Goal: Task Accomplishment & Management: Use online tool/utility

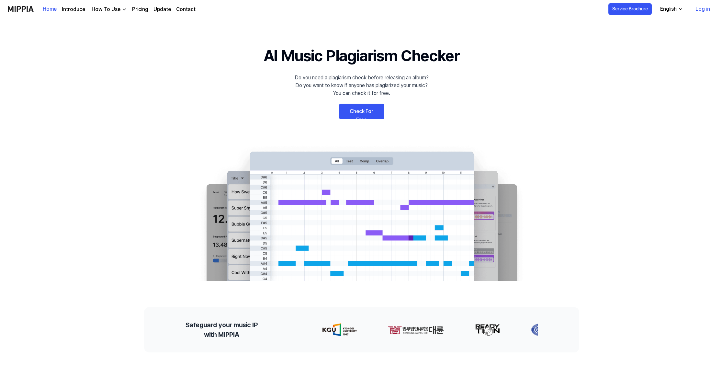
click at [354, 113] on link "Check For Free" at bounding box center [361, 112] width 45 height 16
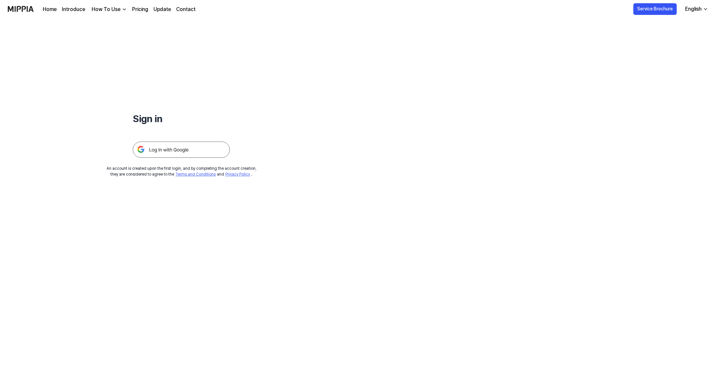
click at [189, 148] on img at bounding box center [181, 150] width 97 height 16
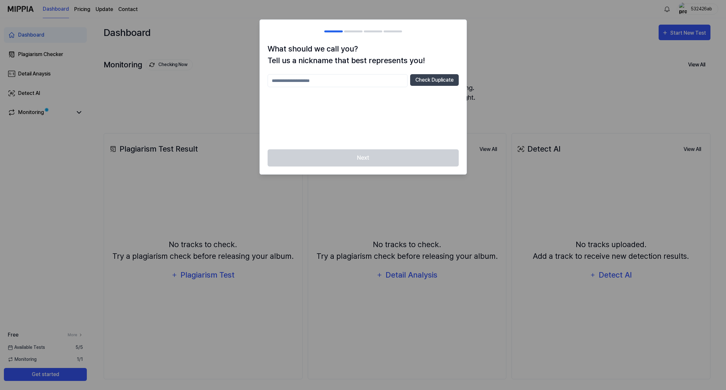
click at [377, 82] on input "text" at bounding box center [337, 80] width 140 height 13
type input "*****"
click at [429, 80] on button "Check Duplicate" at bounding box center [434, 80] width 49 height 12
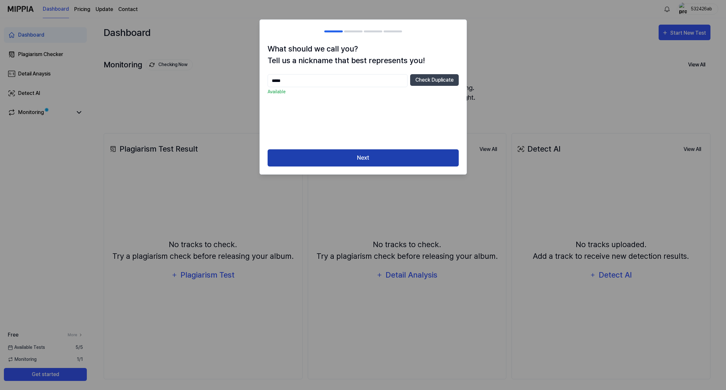
click at [377, 157] on button "Next" at bounding box center [362, 157] width 191 height 17
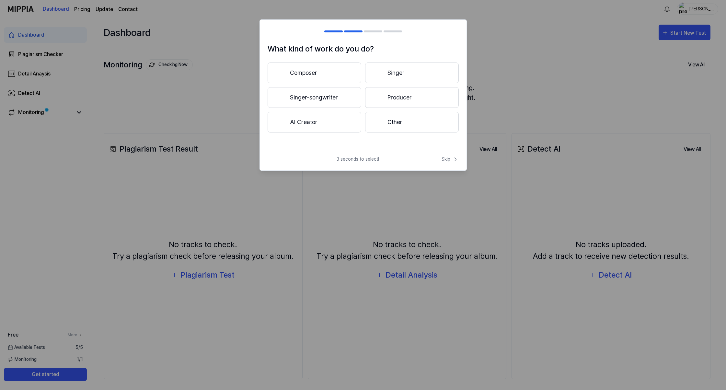
click at [408, 126] on button "Other" at bounding box center [412, 122] width 94 height 21
click at [342, 100] on button "Less than 3 years" at bounding box center [314, 97] width 94 height 21
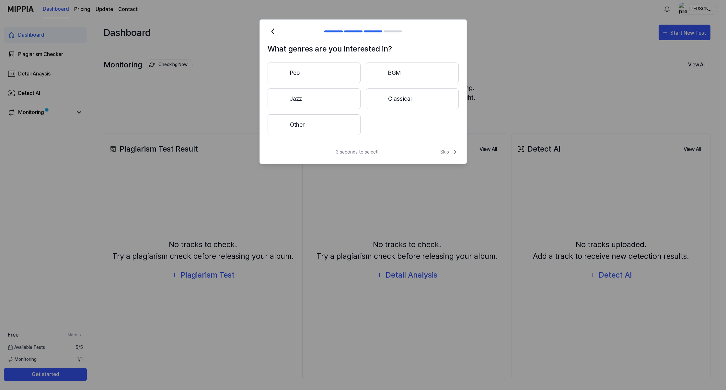
click at [326, 72] on button "Pop" at bounding box center [313, 72] width 93 height 21
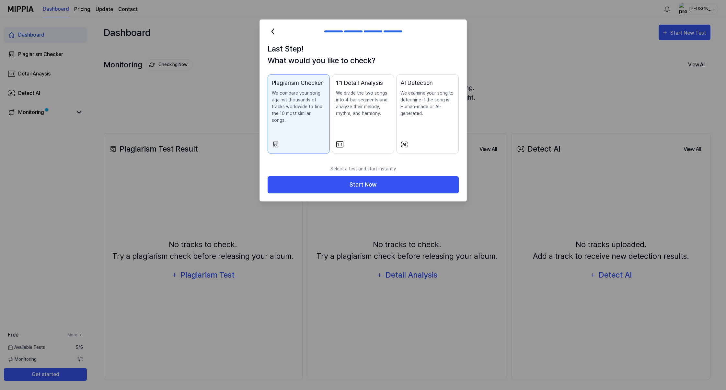
click at [363, 112] on p "We divide the two songs into 4-bar segments and analyze their melody, rhythm, a…" at bounding box center [363, 103] width 54 height 27
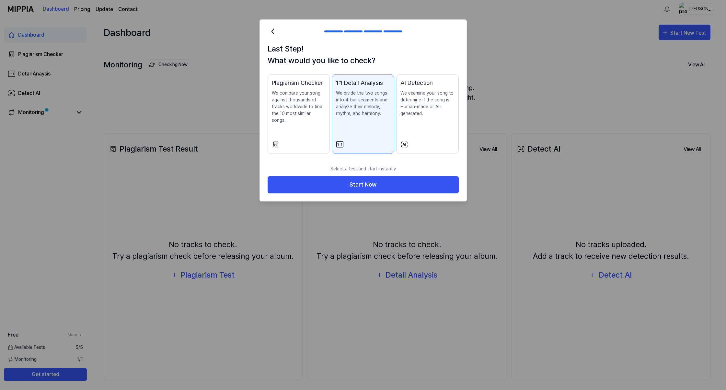
click at [312, 103] on p "We compare your song against thousands of tracks worldwide to find the 10 most …" at bounding box center [299, 107] width 54 height 34
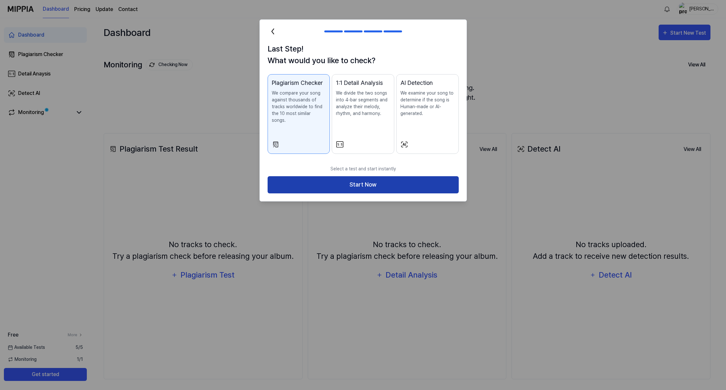
click at [345, 179] on button "Start Now" at bounding box center [362, 184] width 191 height 17
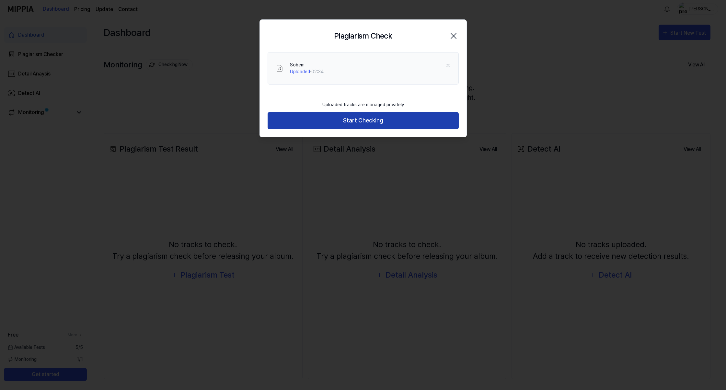
click at [366, 120] on button "Start Checking" at bounding box center [362, 120] width 191 height 17
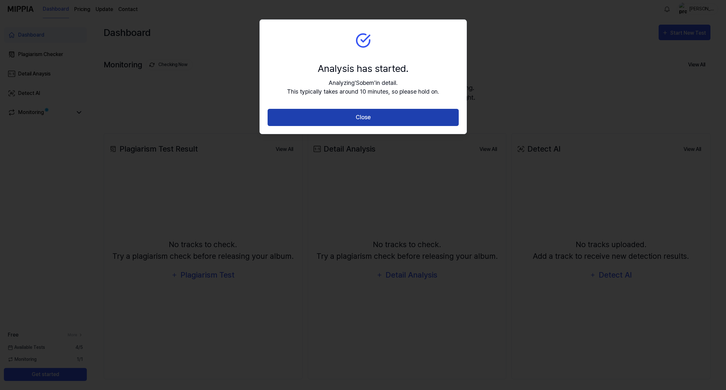
click at [381, 111] on button "Close" at bounding box center [362, 117] width 191 height 17
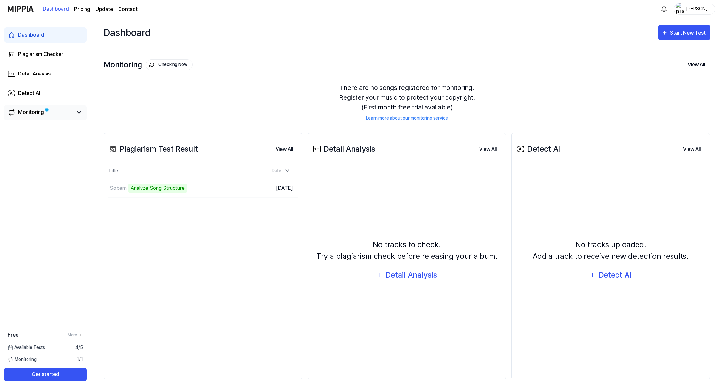
click at [66, 112] on link "Monitoring" at bounding box center [40, 112] width 65 height 8
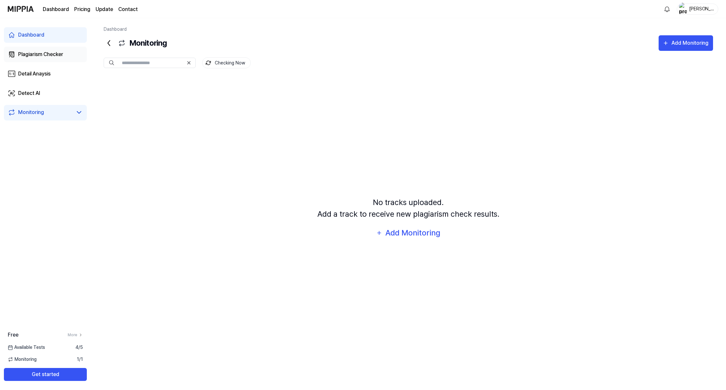
click at [56, 52] on div "Plagiarism Checker" at bounding box center [40, 55] width 45 height 8
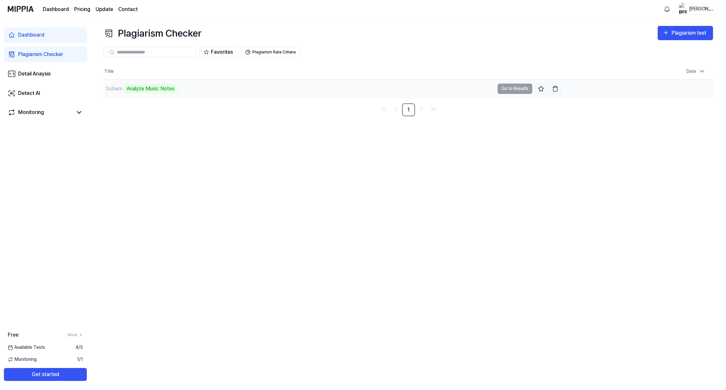
click at [516, 86] on td "Sobem Analyze Music Notes Go to Results" at bounding box center [332, 89] width 457 height 18
click at [522, 88] on td "Sobem Analyze Music Notes Go to Results" at bounding box center [332, 89] width 457 height 18
click at [720, 185] on div "Plagiarism Checker Plagiarism test Plagiarism Checker Detail Analysis Detect AI…" at bounding box center [408, 204] width 635 height 372
click at [518, 91] on td "Sobem Analyze Music Notes Go to Results" at bounding box center [332, 89] width 457 height 18
click at [44, 37] on link "Dashboard" at bounding box center [45, 35] width 83 height 16
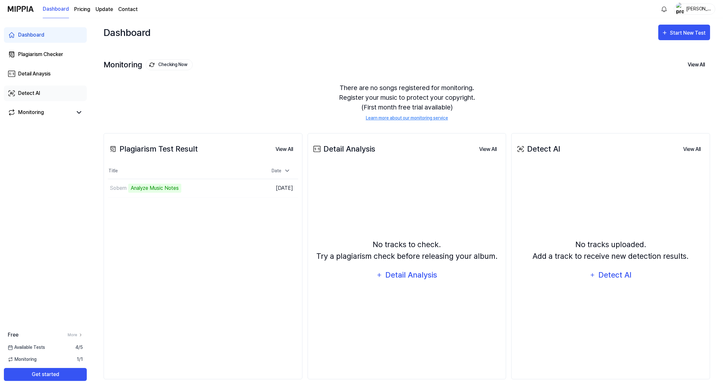
click at [30, 96] on div "Detect AI" at bounding box center [29, 93] width 22 height 8
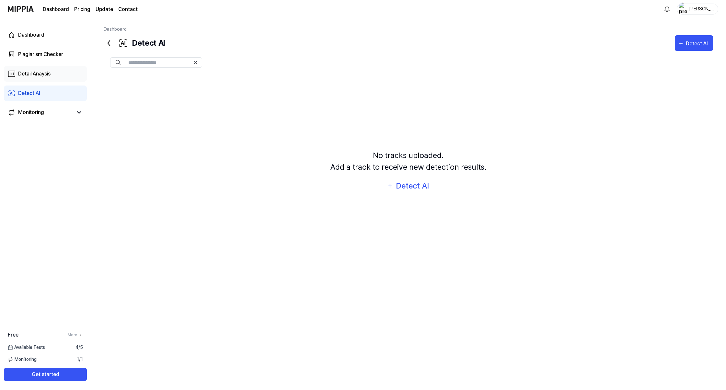
click at [45, 74] on div "Detail Anaysis" at bounding box center [34, 74] width 32 height 8
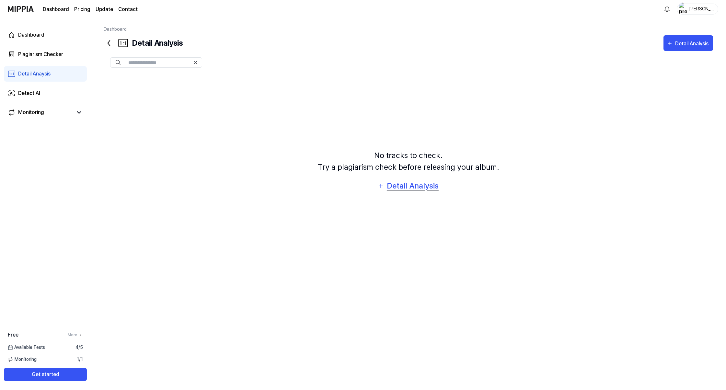
click at [423, 185] on div "Detail Analysis" at bounding box center [412, 186] width 53 height 12
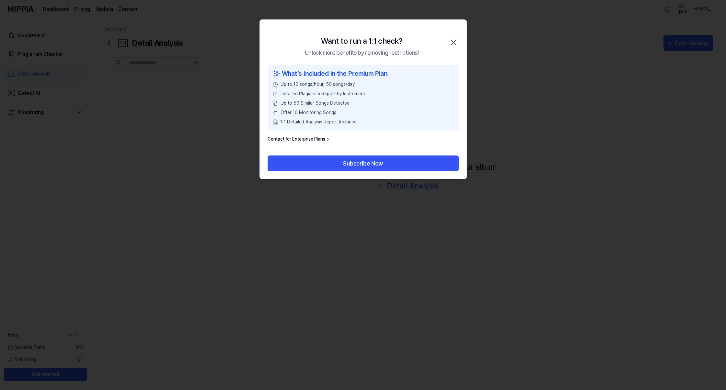
click at [455, 43] on icon "button" at bounding box center [453, 42] width 10 height 10
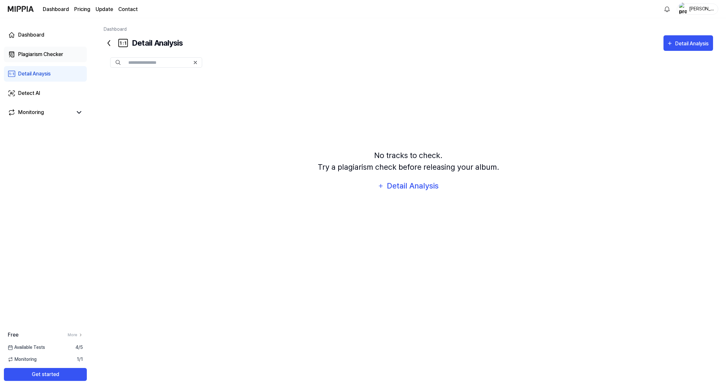
click at [65, 58] on link "Plagiarism Checker" at bounding box center [45, 55] width 83 height 16
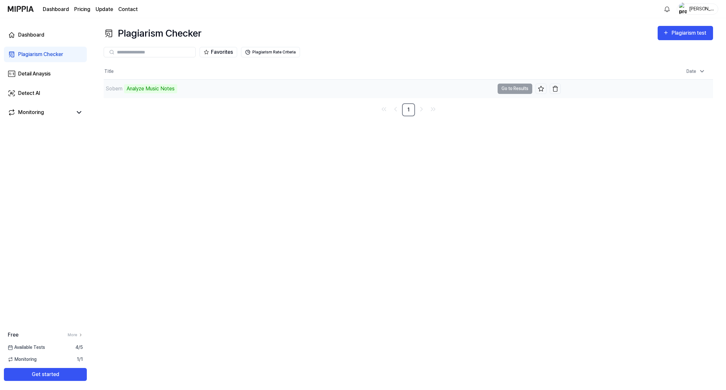
click at [501, 90] on td "Sobem Analyze Music Notes Go to Results" at bounding box center [332, 89] width 457 height 18
click at [680, 87] on td "Aug 18, 2025 at 12:02 AM" at bounding box center [637, 88] width 152 height 18
click at [156, 90] on div "Analyze Music Notes" at bounding box center [150, 88] width 53 height 9
click at [114, 89] on div "Sobem" at bounding box center [114, 89] width 17 height 8
click at [155, 88] on div "Analyze Music Notes" at bounding box center [150, 88] width 53 height 9
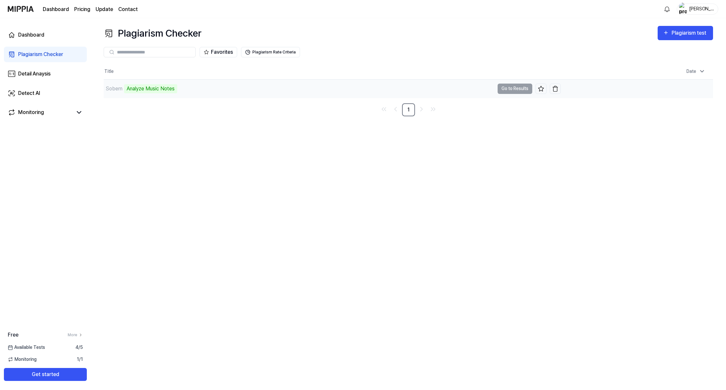
click at [140, 88] on div "Analyze Music Notes" at bounding box center [150, 88] width 53 height 9
click at [510, 90] on td "Sobem Analyze Music Notes Go to Results" at bounding box center [332, 89] width 457 height 18
click at [510, 89] on td "Sobem Analyze Music Notes Go to Results" at bounding box center [332, 89] width 457 height 18
click at [511, 89] on td "Sobem Analyze Music Notes Go to Results" at bounding box center [332, 89] width 457 height 18
click at [520, 92] on td "Sobem Analyze Music Notes Go to Results" at bounding box center [332, 89] width 457 height 18
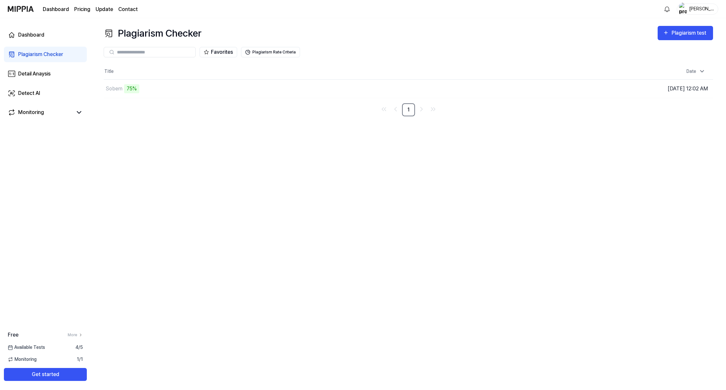
click at [330, 219] on div "Plagiarism Checker Plagiarism test Plagiarism Checker Detail Analysis Detect AI…" at bounding box center [408, 204] width 635 height 372
click at [514, 87] on button "Go to Results" at bounding box center [514, 89] width 35 height 10
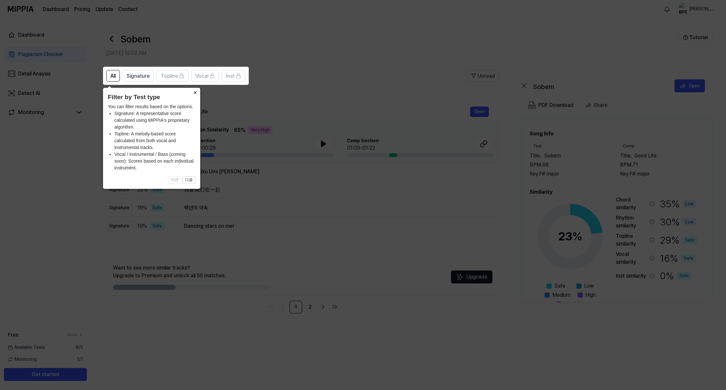
click at [196, 91] on button "×" at bounding box center [195, 92] width 10 height 9
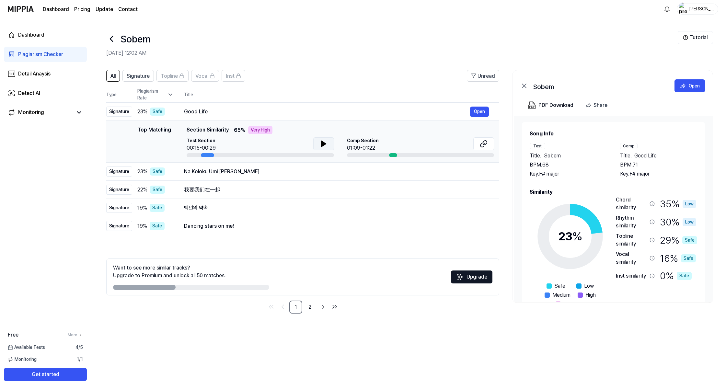
click at [323, 142] on icon at bounding box center [323, 144] width 5 height 6
click at [492, 144] on button at bounding box center [483, 143] width 21 height 13
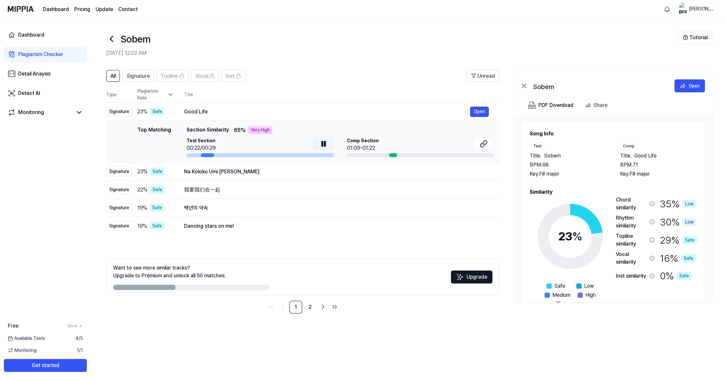
click at [326, 145] on icon at bounding box center [324, 144] width 8 height 8
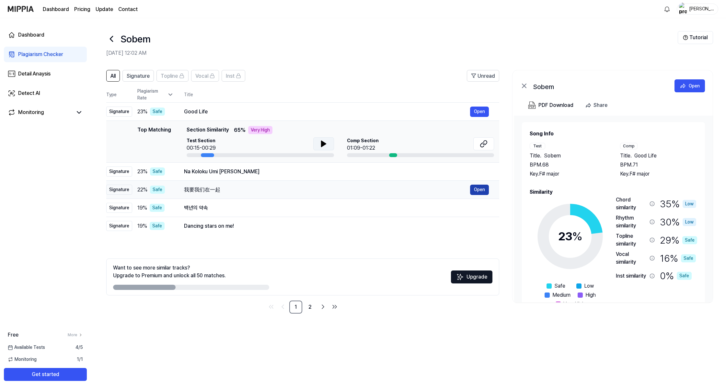
click at [477, 190] on button "Open" at bounding box center [479, 190] width 19 height 10
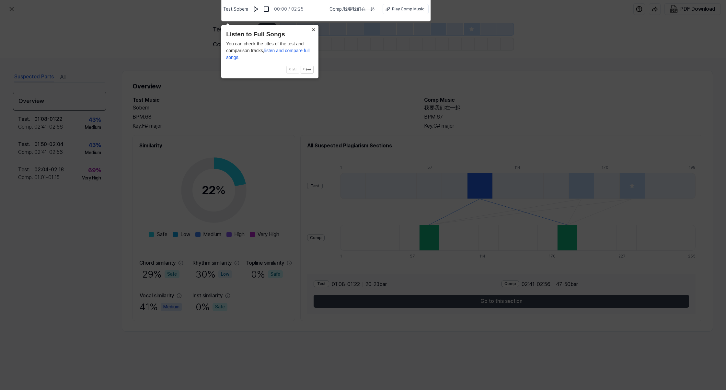
click at [315, 28] on button "×" at bounding box center [313, 29] width 10 height 9
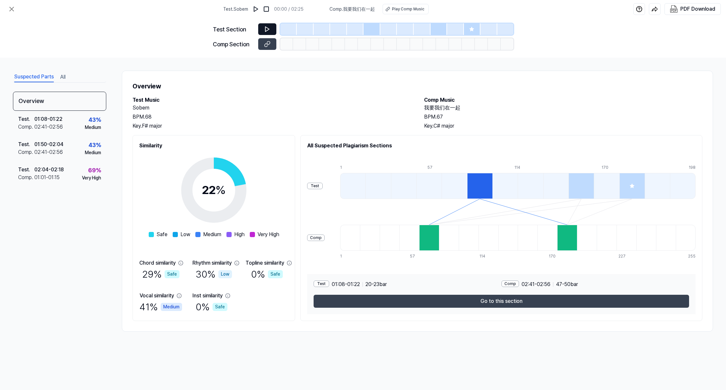
click at [268, 29] on icon at bounding box center [267, 29] width 4 height 5
click at [270, 29] on icon at bounding box center [267, 29] width 6 height 6
click at [268, 43] on icon at bounding box center [267, 44] width 6 height 6
click at [270, 28] on button at bounding box center [267, 29] width 18 height 12
drag, startPoint x: 461, startPoint y: 107, endPoint x: 421, endPoint y: 107, distance: 39.8
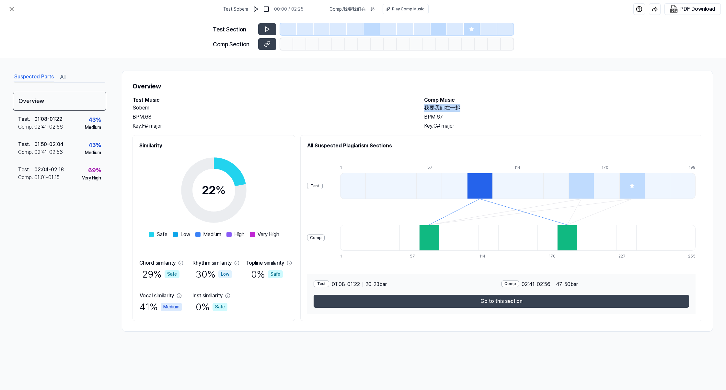
click at [421, 107] on div "Test Music Sobem BPM. 68 Key. F# major Comp Music 我要我们在一起 BPM. 67 Key. C# major" at bounding box center [417, 113] width 570 height 34
copy h2 "我要我们在一起"
click at [216, 191] on span "%" at bounding box center [220, 190] width 10 height 14
click at [6, 8] on button at bounding box center [11, 9] width 13 height 13
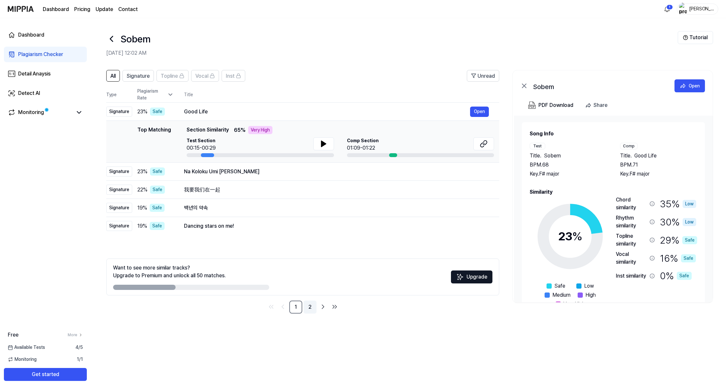
click at [310, 304] on link "2" at bounding box center [309, 306] width 13 height 13
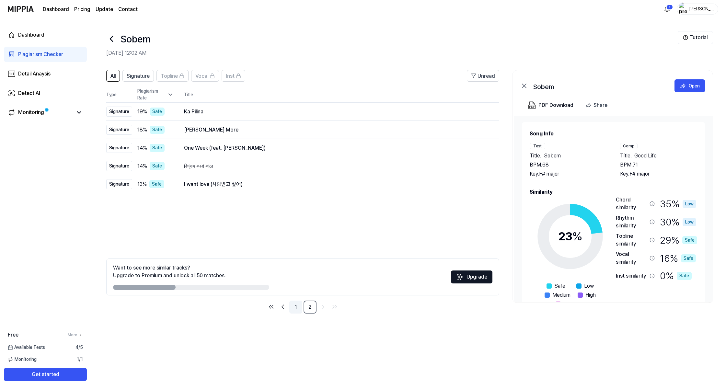
click at [298, 306] on link "1" at bounding box center [295, 306] width 13 height 13
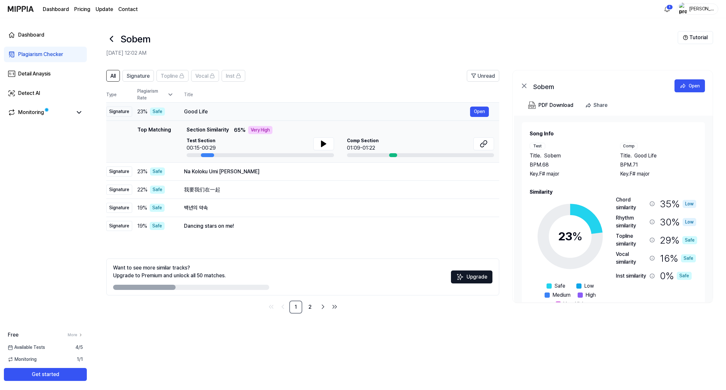
click at [124, 113] on div "Signature" at bounding box center [119, 112] width 26 height 10
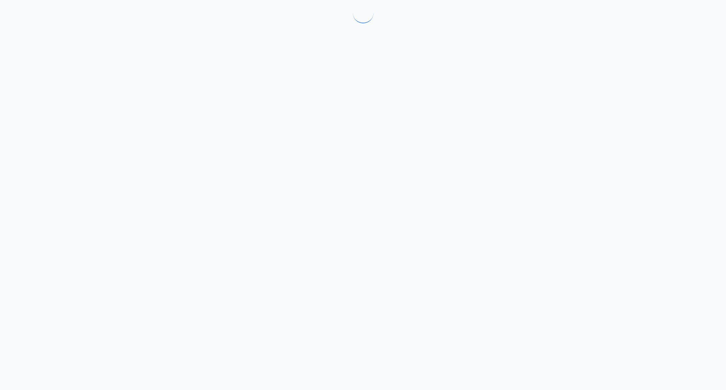
click at [124, 113] on div at bounding box center [363, 195] width 726 height 390
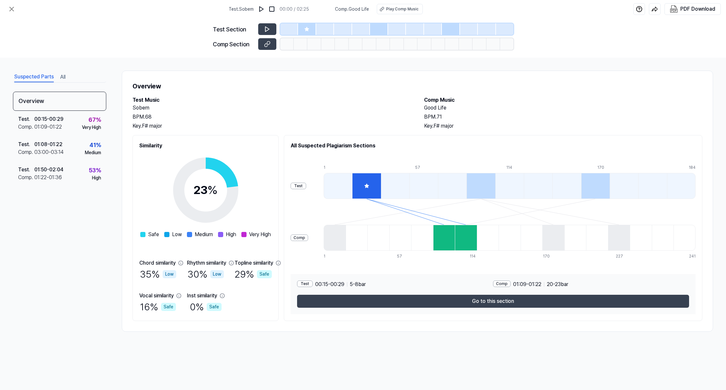
click at [360, 189] on div at bounding box center [366, 186] width 28 height 26
click at [271, 26] on button at bounding box center [267, 29] width 18 height 12
click at [389, 104] on h2 "Test Music" at bounding box center [271, 100] width 278 height 8
click at [16, 9] on button at bounding box center [11, 9] width 13 height 13
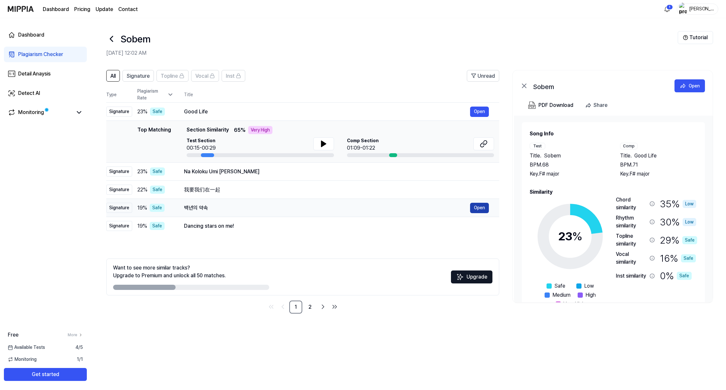
click at [478, 210] on button "Open" at bounding box center [479, 208] width 19 height 10
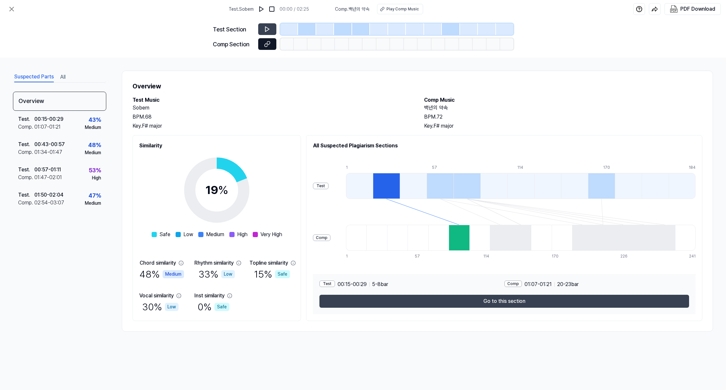
click at [268, 46] on icon at bounding box center [267, 44] width 6 height 6
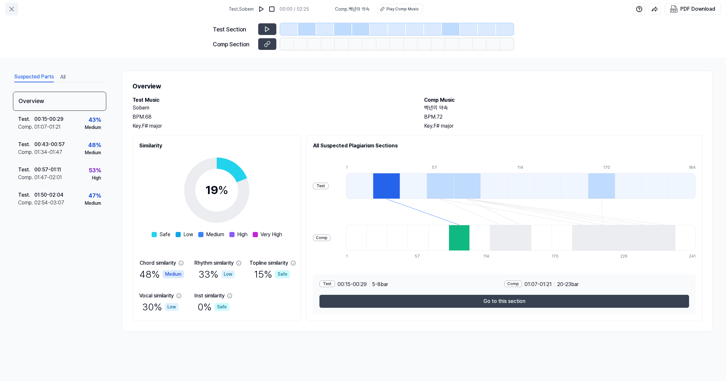
click at [10, 8] on icon at bounding box center [12, 9] width 8 height 8
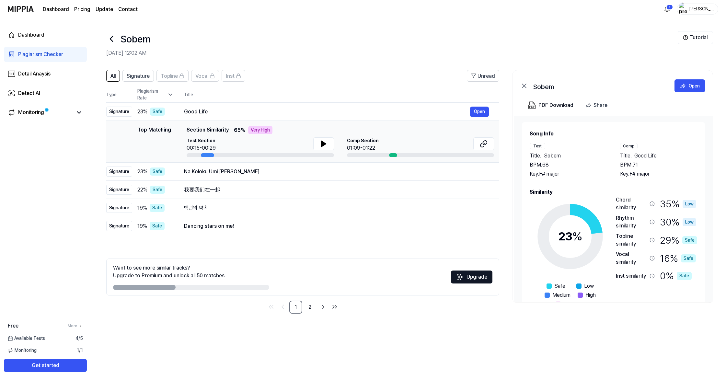
click at [170, 95] on icon at bounding box center [170, 94] width 6 height 6
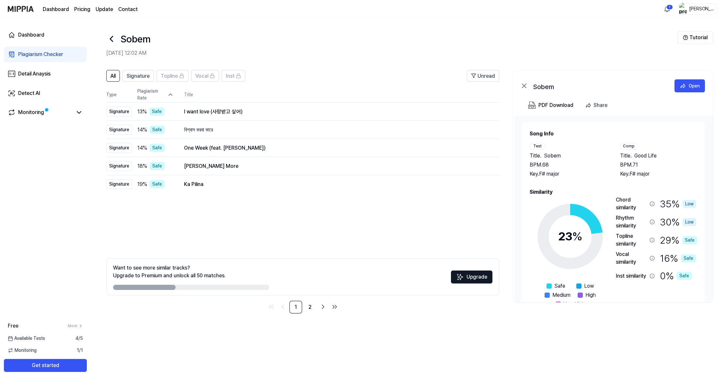
click at [525, 89] on icon at bounding box center [524, 86] width 8 height 8
click at [519, 84] on div "Sobem Open" at bounding box center [612, 84] width 200 height 28
click at [525, 85] on icon at bounding box center [524, 86] width 4 height 4
click at [130, 78] on span "Signature" at bounding box center [138, 76] width 23 height 8
click at [118, 76] on button "All" at bounding box center [113, 76] width 14 height 12
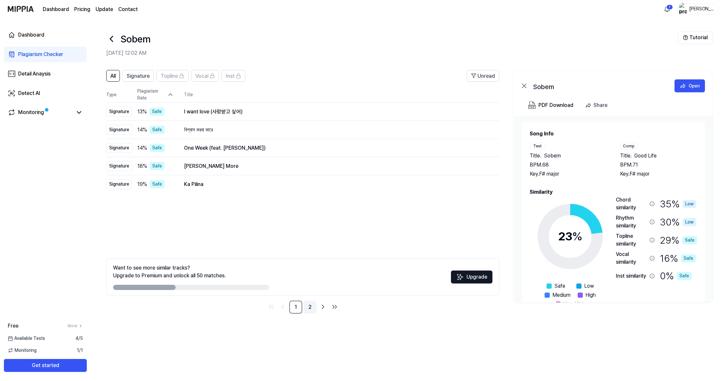
click at [310, 305] on link "2" at bounding box center [309, 306] width 13 height 13
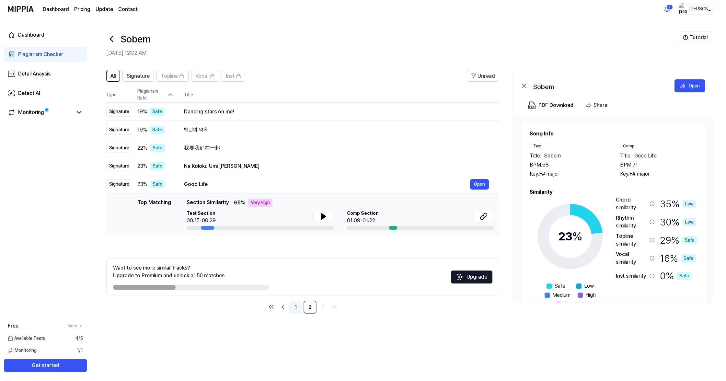
click at [296, 307] on link "1" at bounding box center [295, 306] width 13 height 13
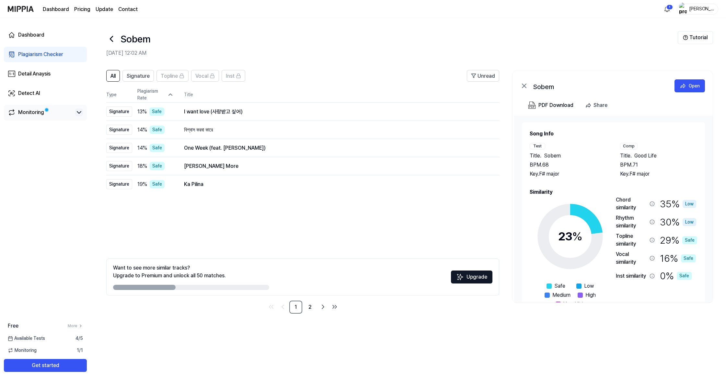
click at [82, 114] on icon at bounding box center [79, 112] width 8 height 8
